Goal: Information Seeking & Learning: Learn about a topic

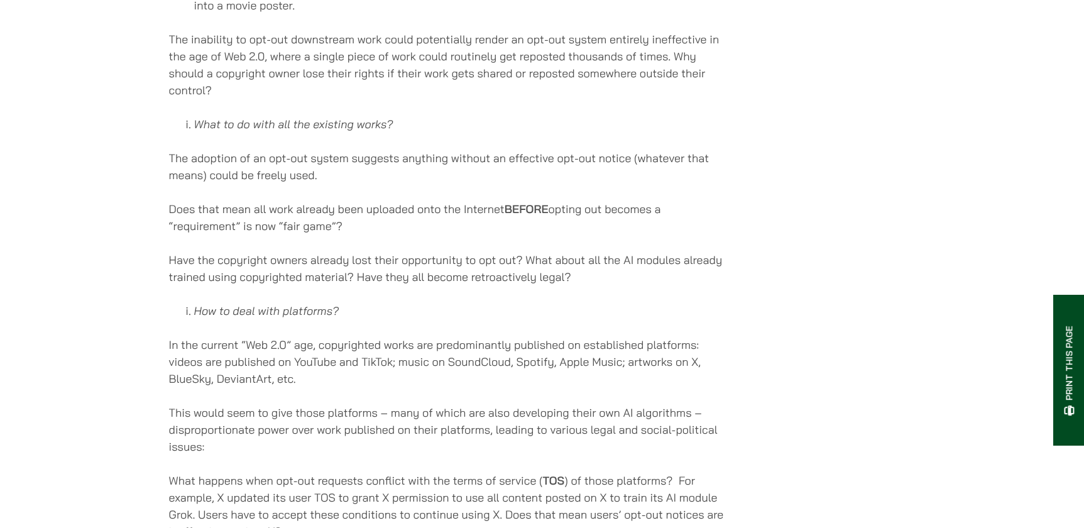
scroll to position [4684, 0]
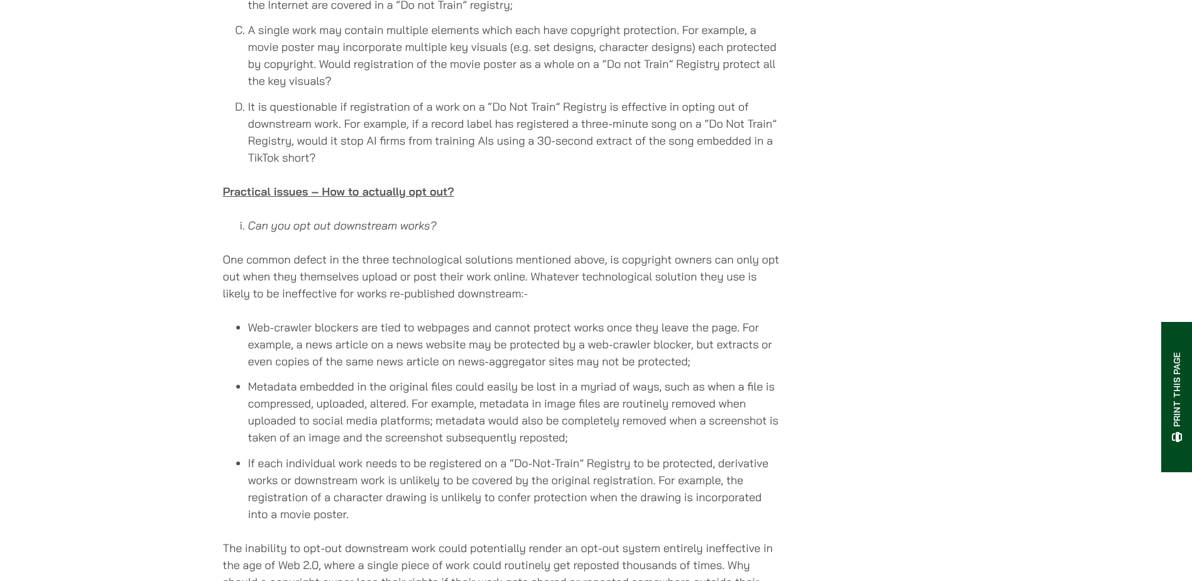
scroll to position [4336, 0]
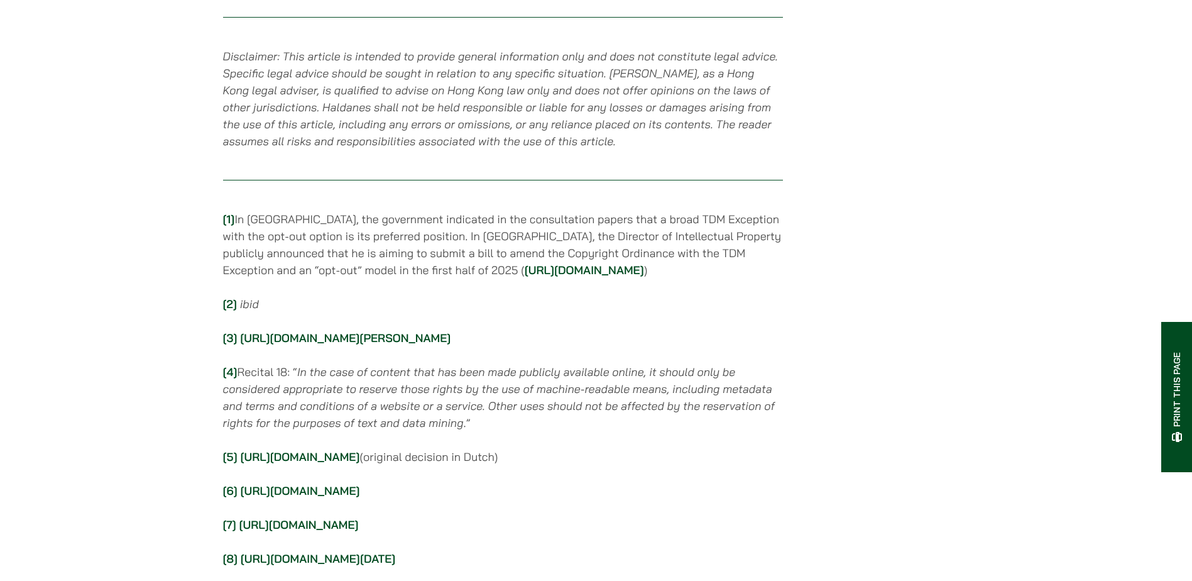
scroll to position [5970, 0]
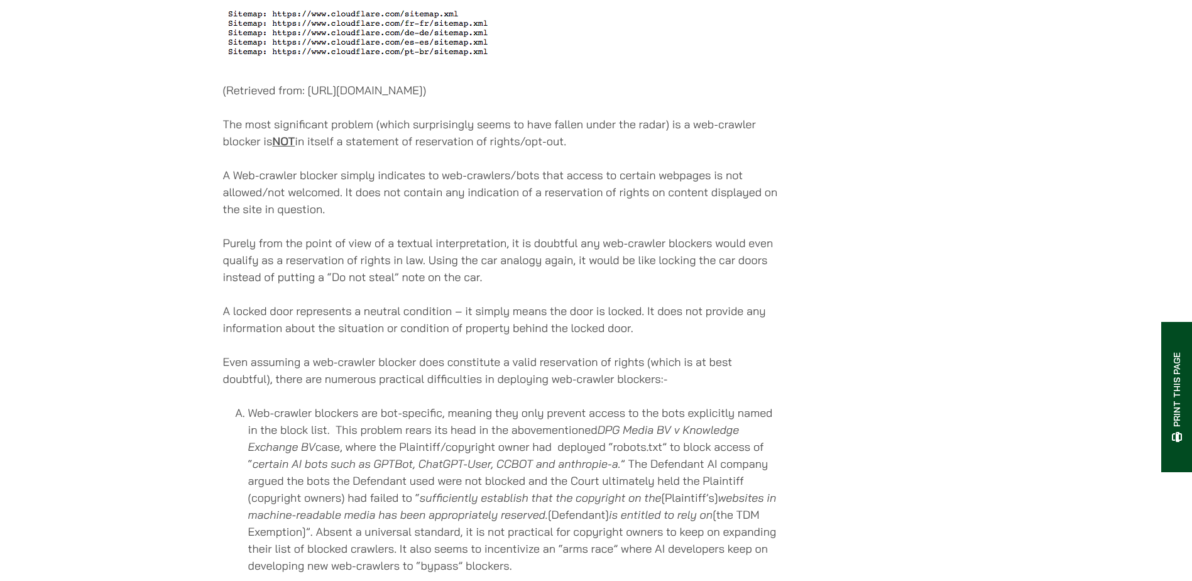
scroll to position [2640, 0]
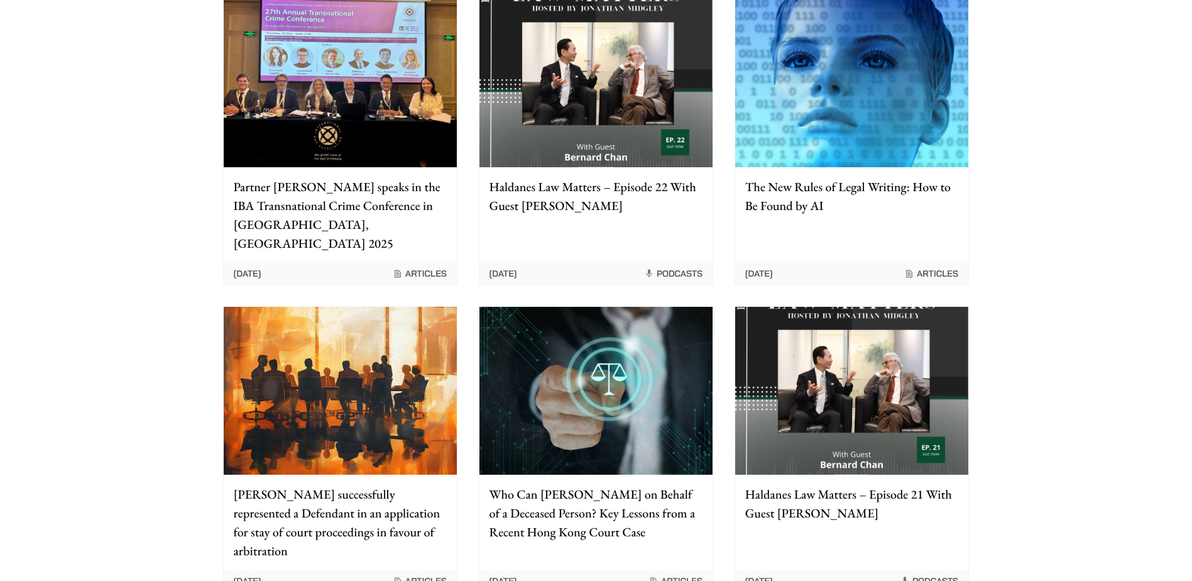
scroll to position [943, 0]
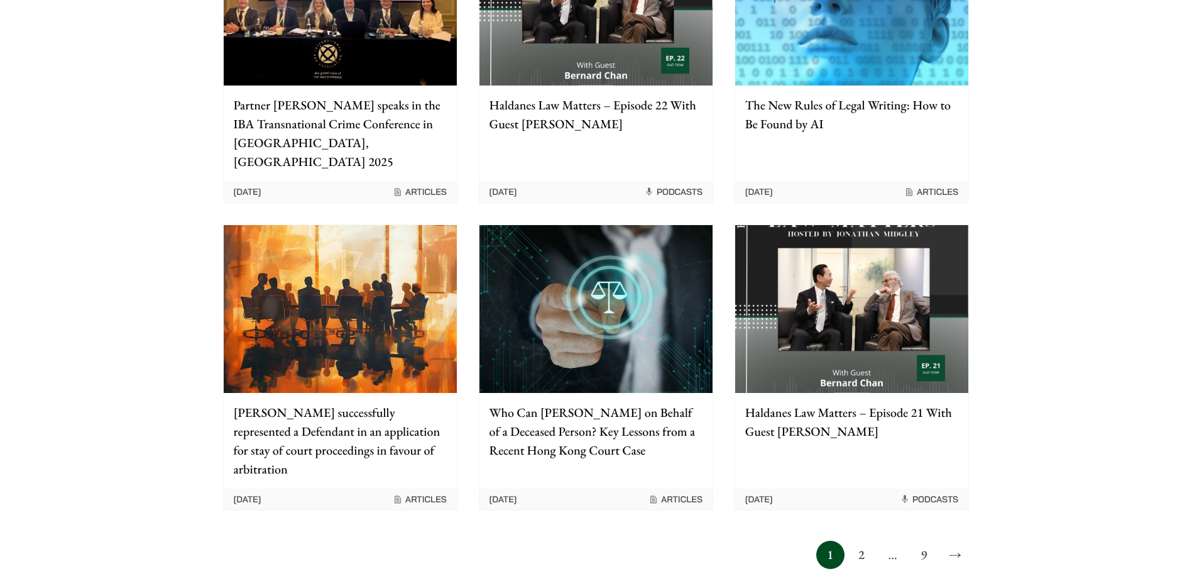
click at [866, 527] on link "2" at bounding box center [861, 555] width 28 height 28
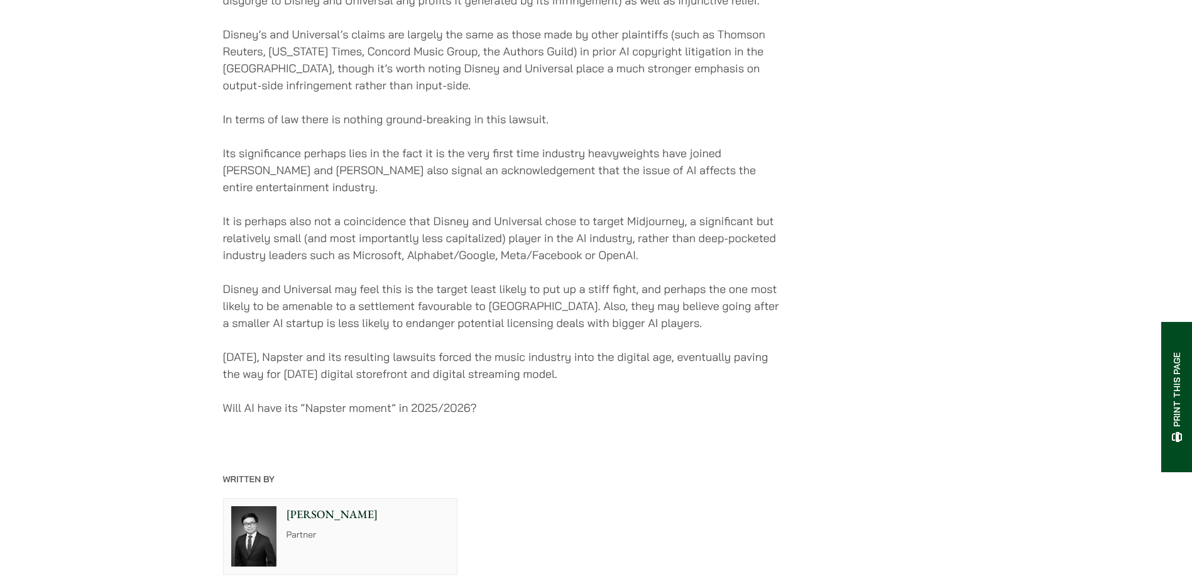
scroll to position [2452, 0]
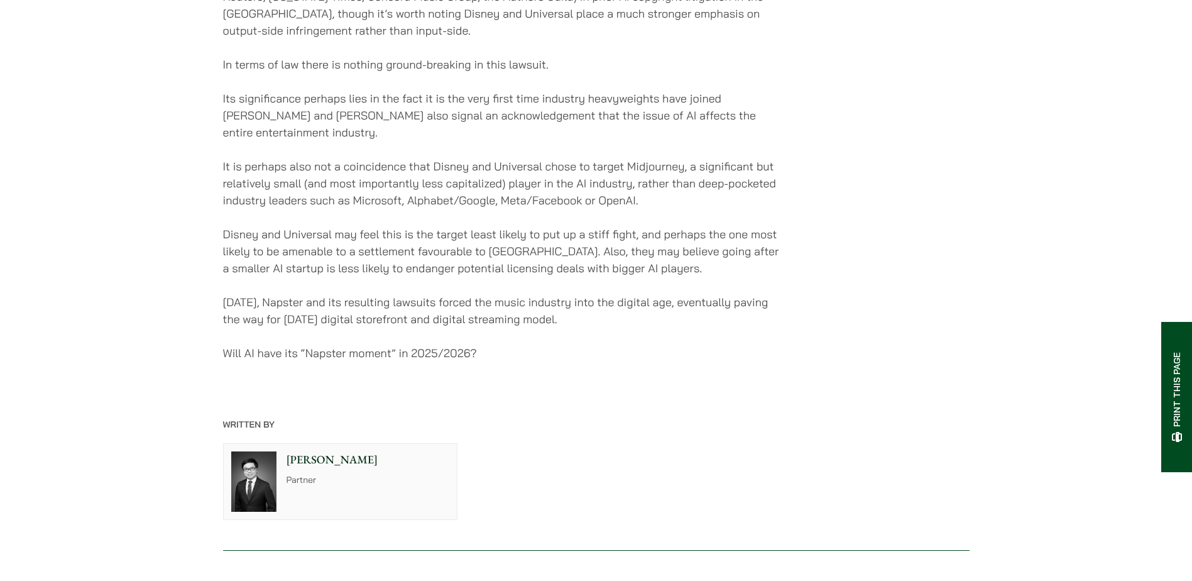
click at [310, 451] on p "[PERSON_NAME]" at bounding box center [368, 459] width 163 height 17
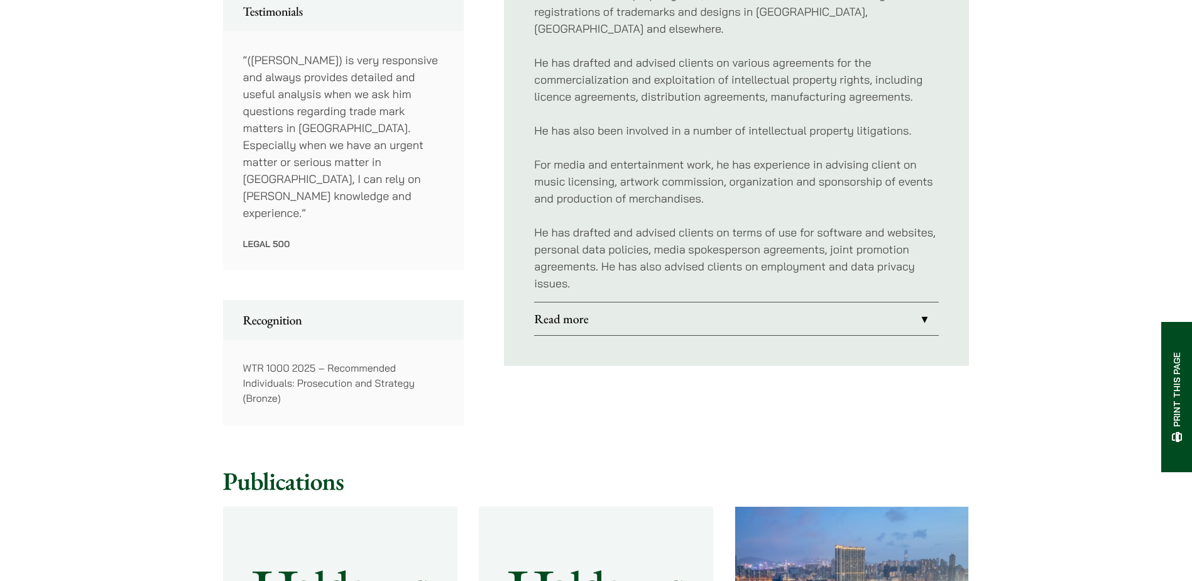
scroll to position [754, 0]
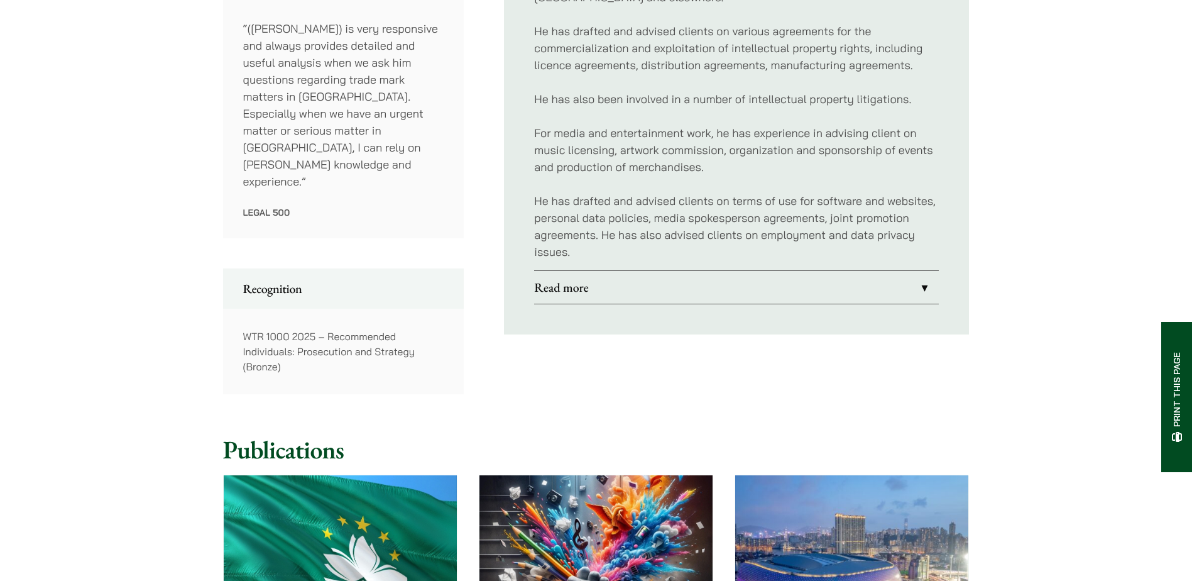
click at [919, 271] on link "Read more" at bounding box center [736, 287] width 405 height 33
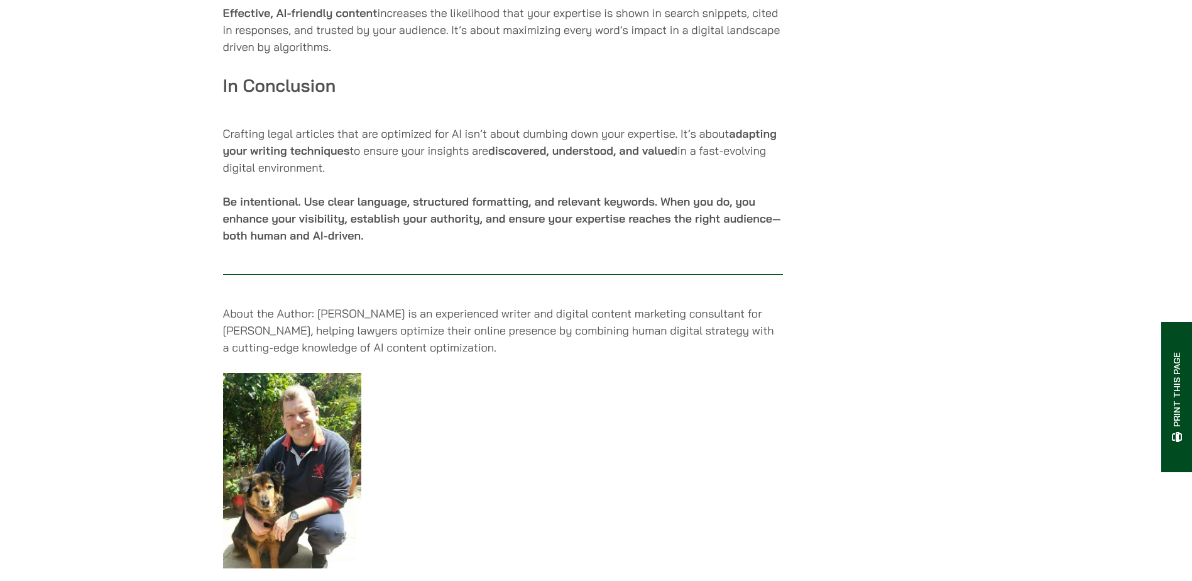
scroll to position [2514, 0]
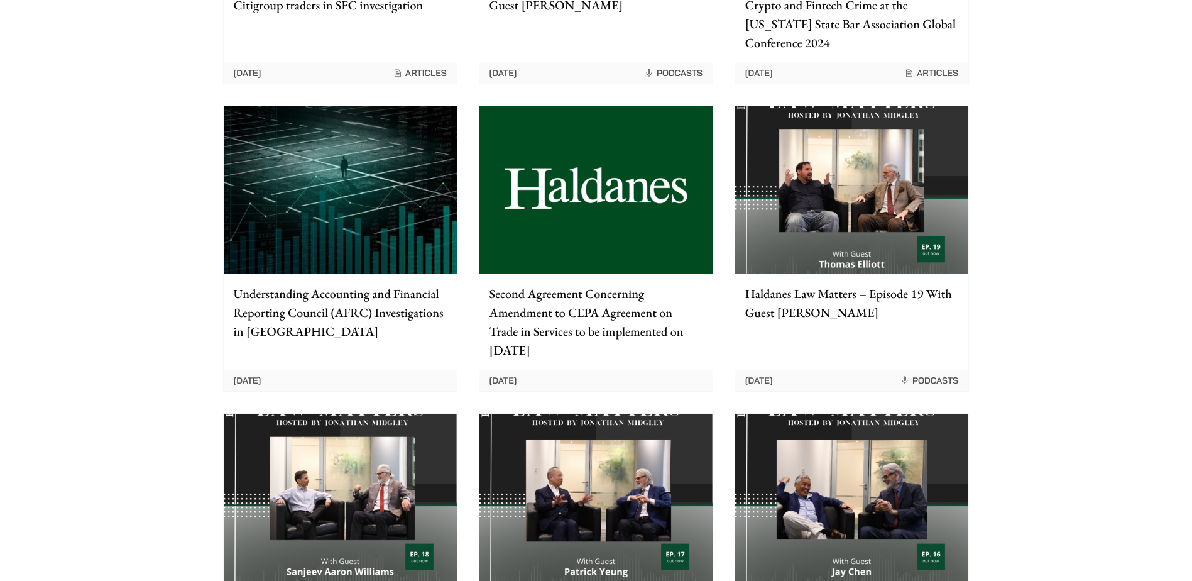
scroll to position [1194, 0]
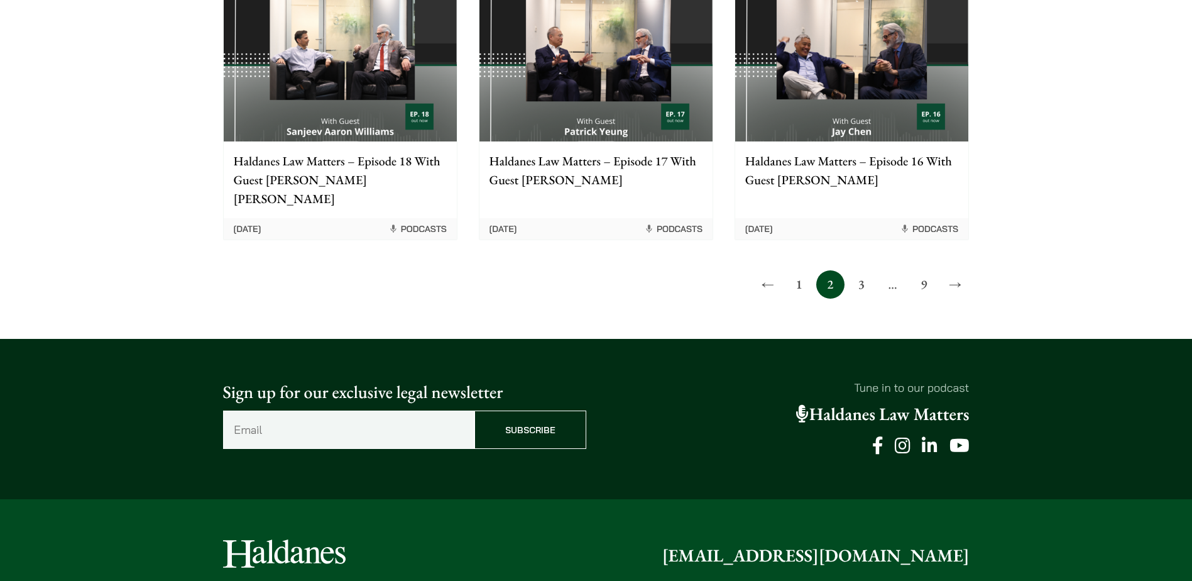
click at [865, 270] on link "3" at bounding box center [861, 284] width 28 height 28
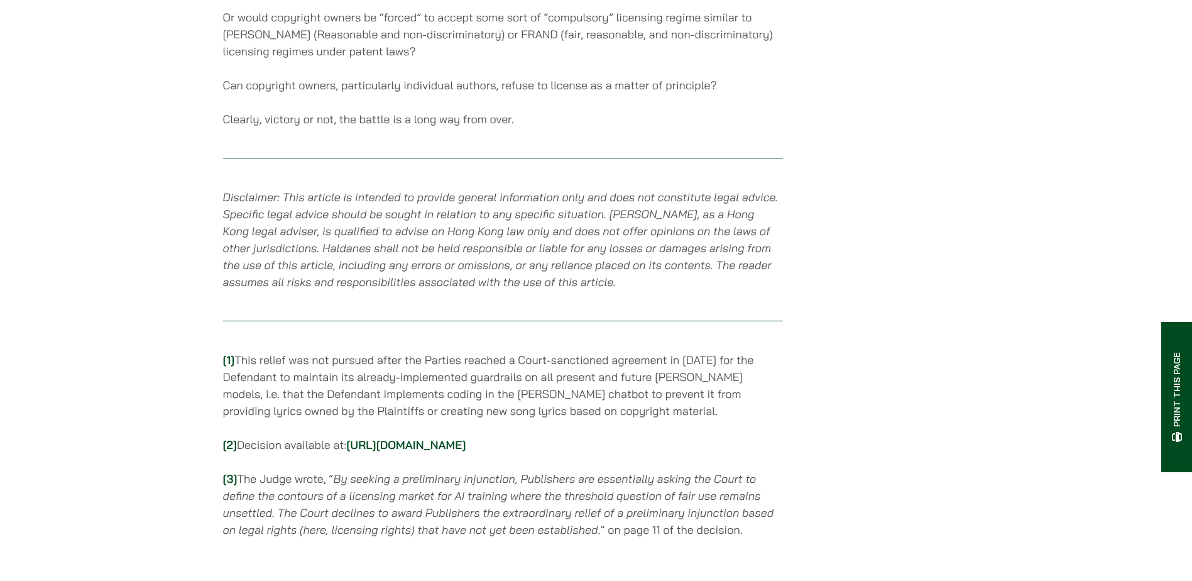
scroll to position [2263, 0]
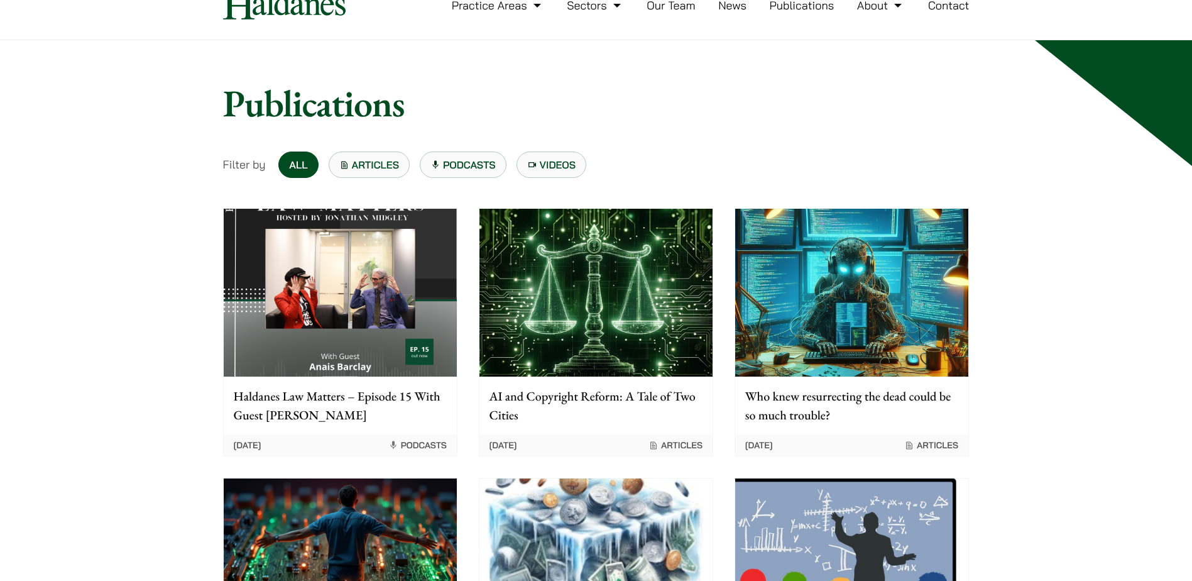
scroll to position [251, 0]
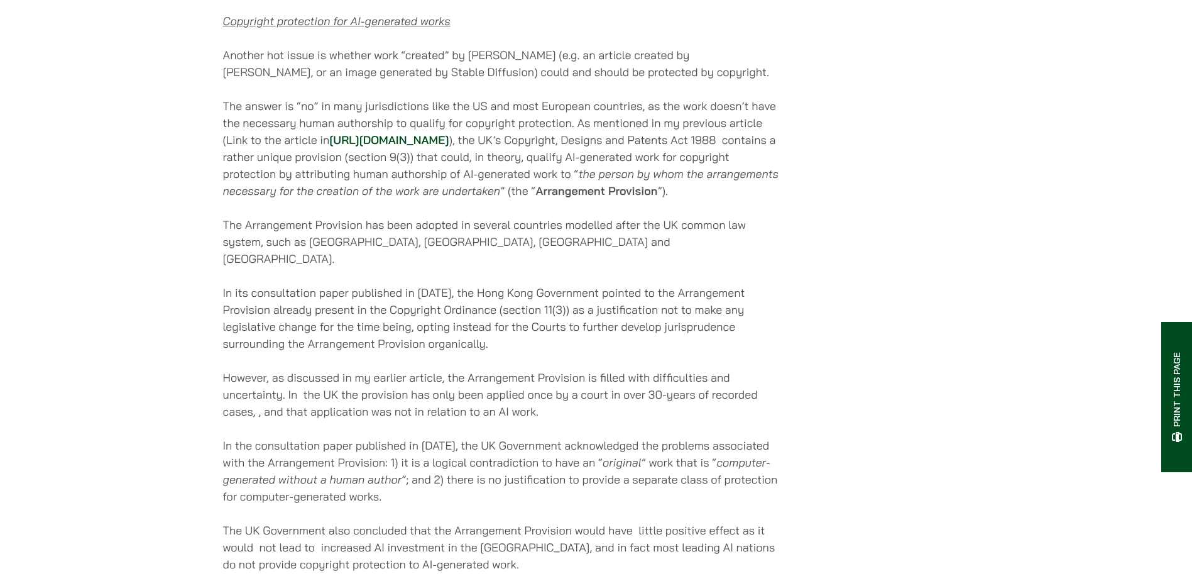
scroll to position [2514, 0]
